Goal: Task Accomplishment & Management: Manage account settings

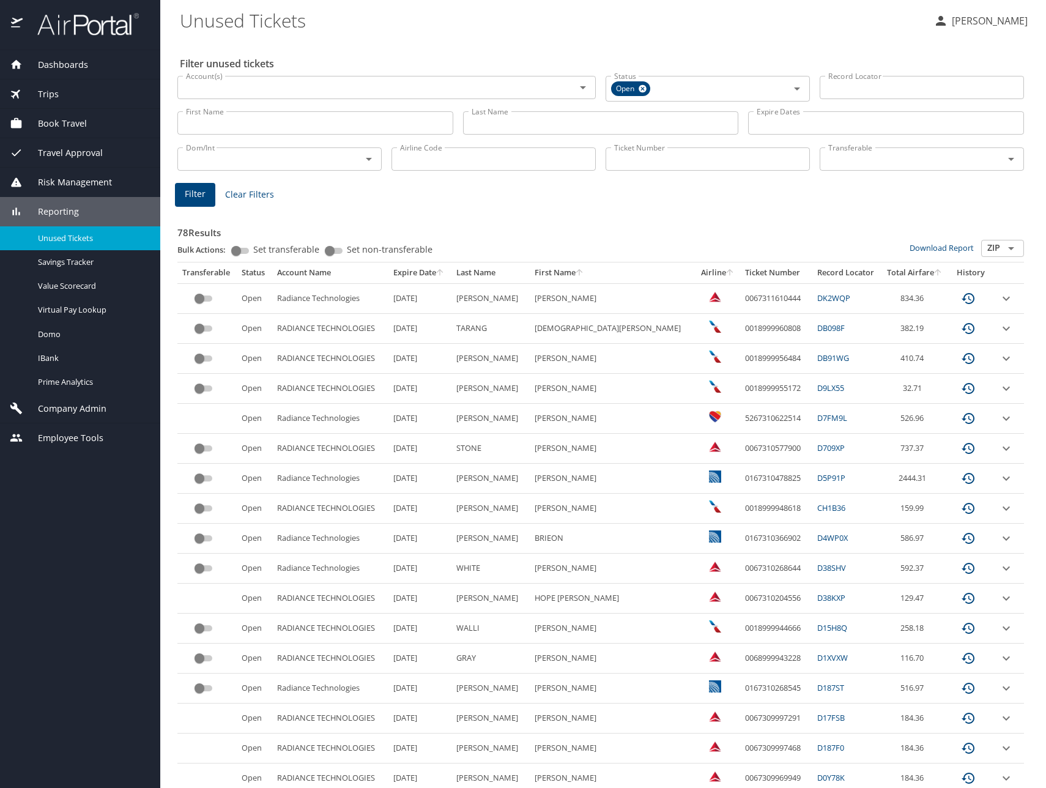
click at [574, 125] on input "Last Name" at bounding box center [601, 122] width 276 height 23
type input "stacy"
click at [203, 196] on span "Filter" at bounding box center [195, 194] width 21 height 15
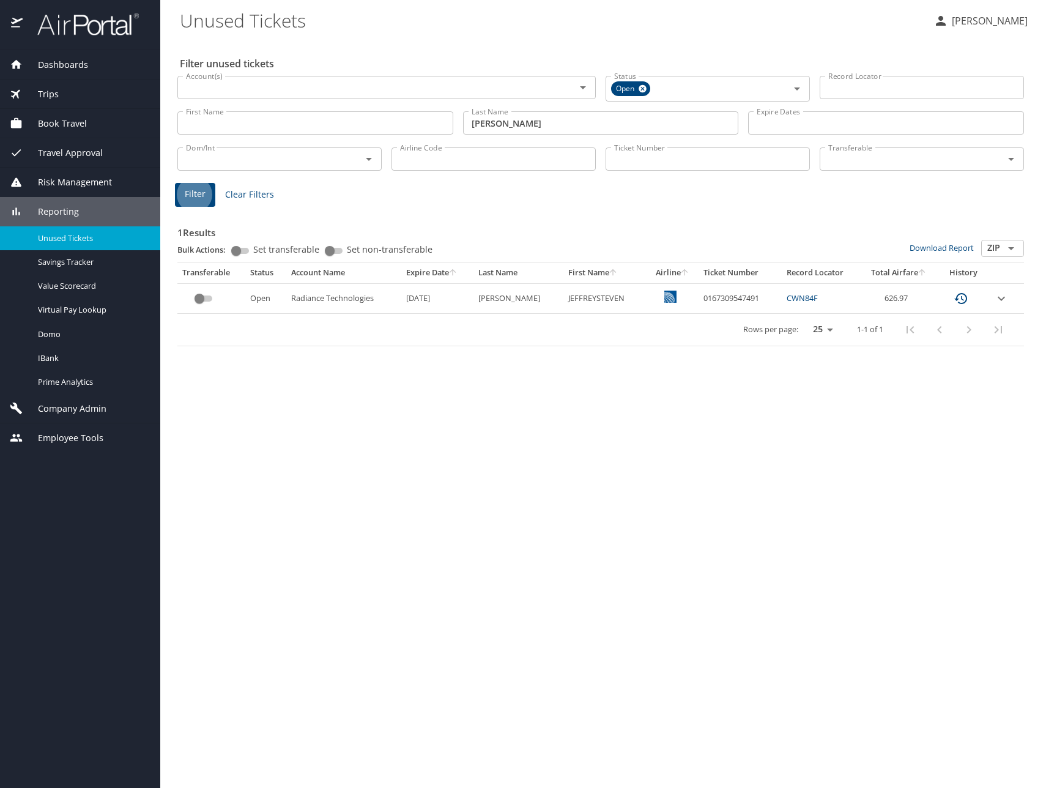
click at [67, 123] on span "Book Travel" at bounding box center [55, 123] width 64 height 13
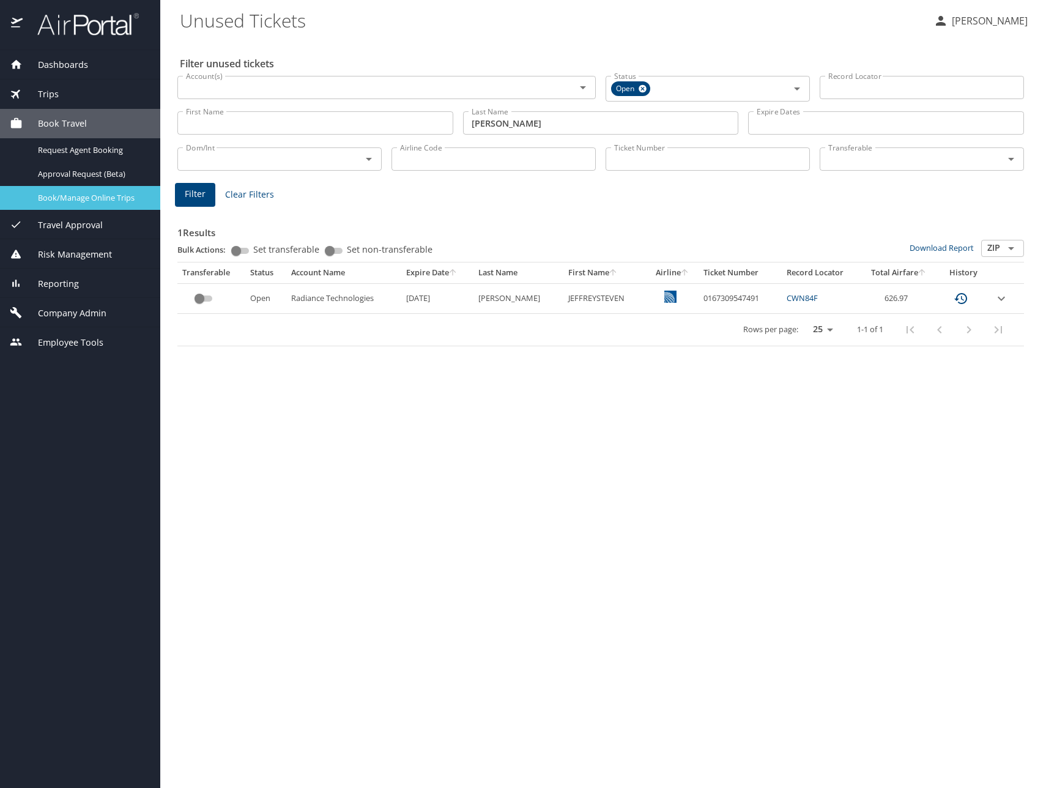
click at [68, 201] on span "Book/Manage Online Trips" at bounding box center [92, 198] width 108 height 12
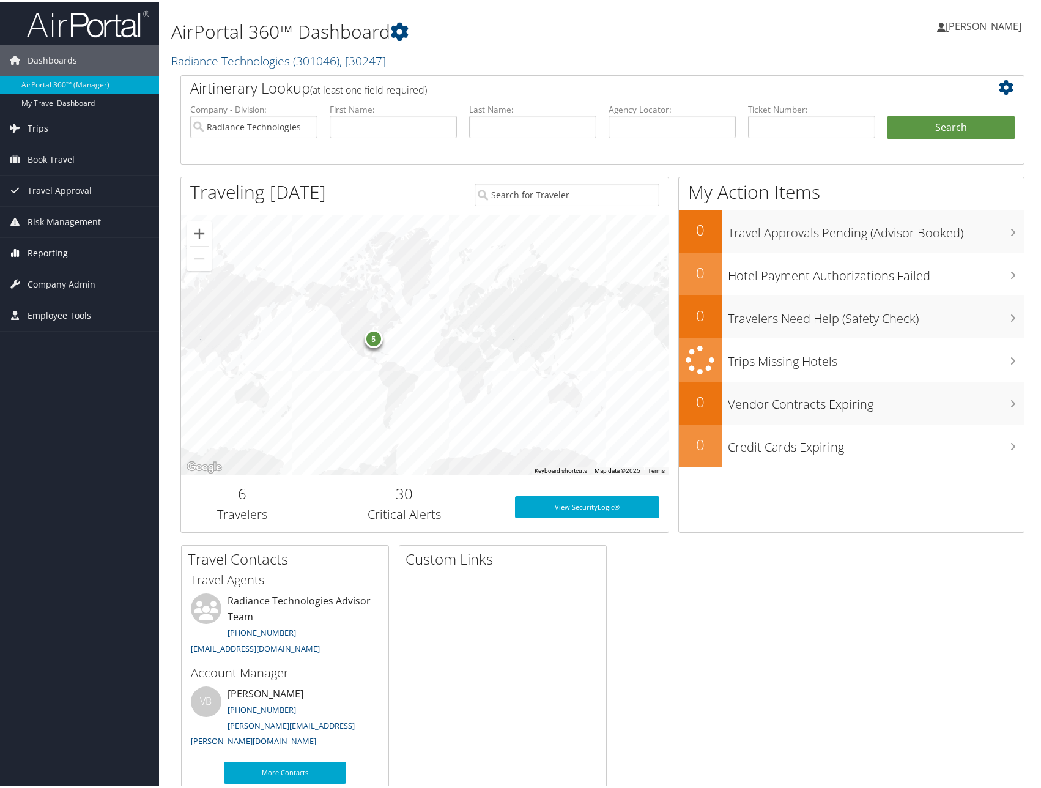
click at [54, 251] on span "Reporting" at bounding box center [48, 251] width 40 height 31
click at [49, 272] on link "Unused Tickets" at bounding box center [79, 276] width 159 height 18
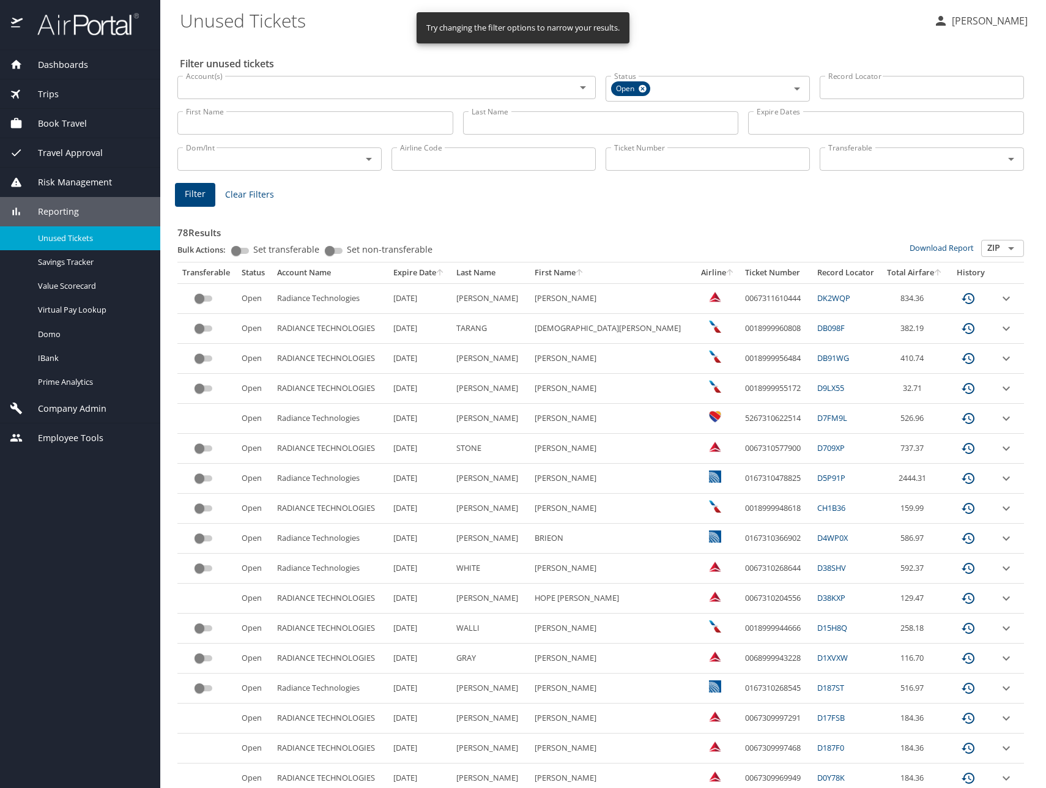
click at [506, 119] on input "Last Name" at bounding box center [601, 122] width 276 height 23
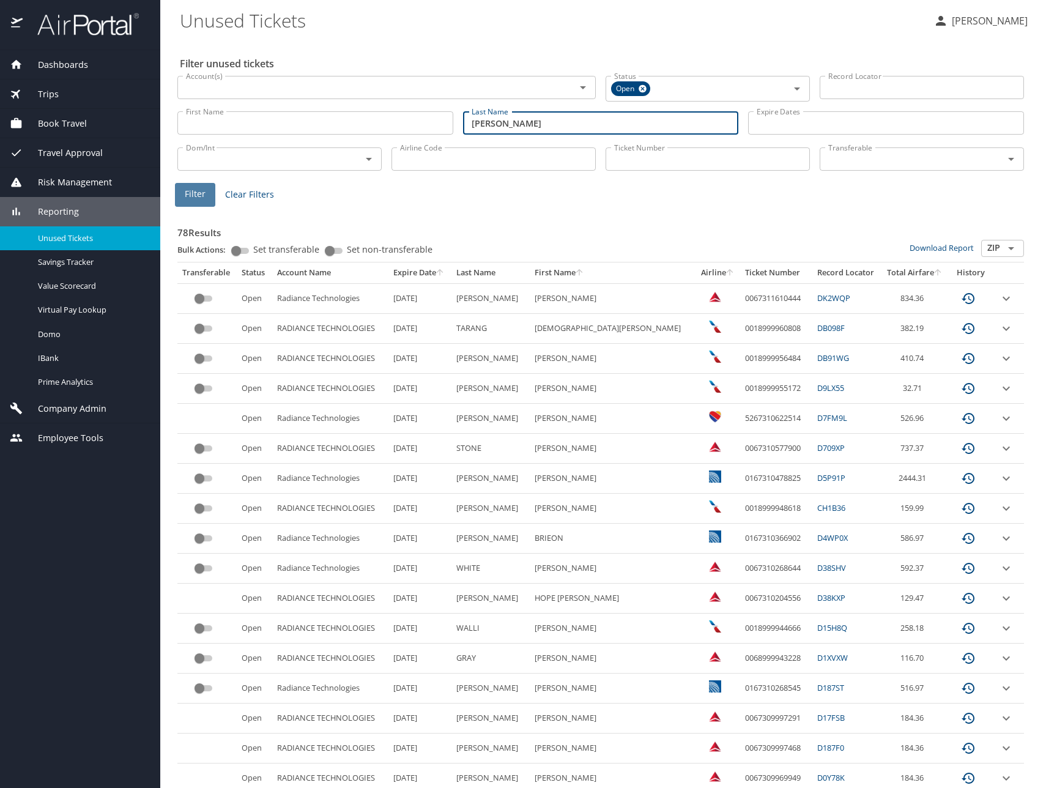
type input "[PERSON_NAME]"
click at [186, 196] on span "Filter" at bounding box center [195, 194] width 21 height 15
